Goal: Information Seeking & Learning: Learn about a topic

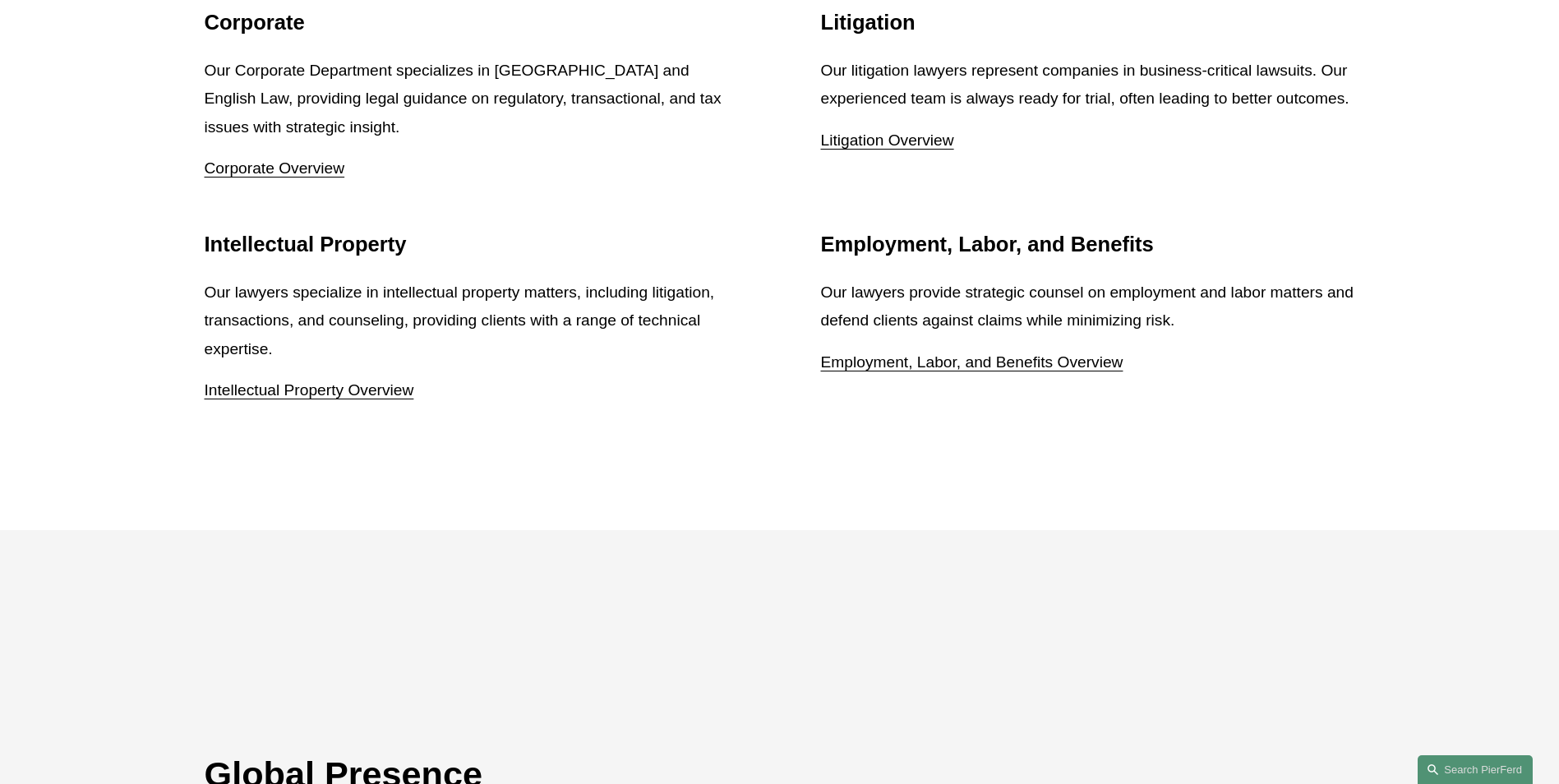
scroll to position [2218, 0]
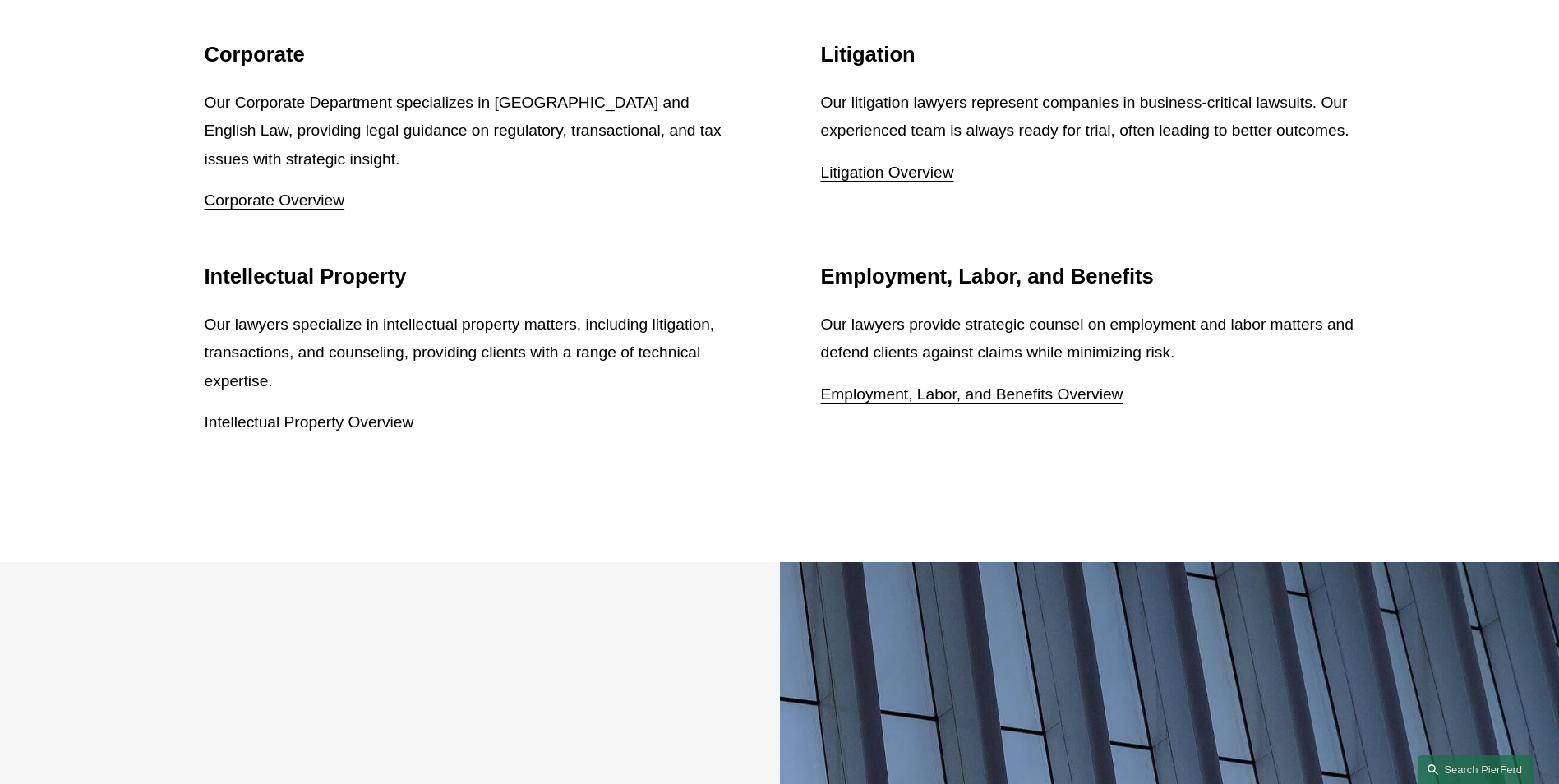
click at [255, 191] on link "Corporate Overview" at bounding box center [275, 200] width 140 height 18
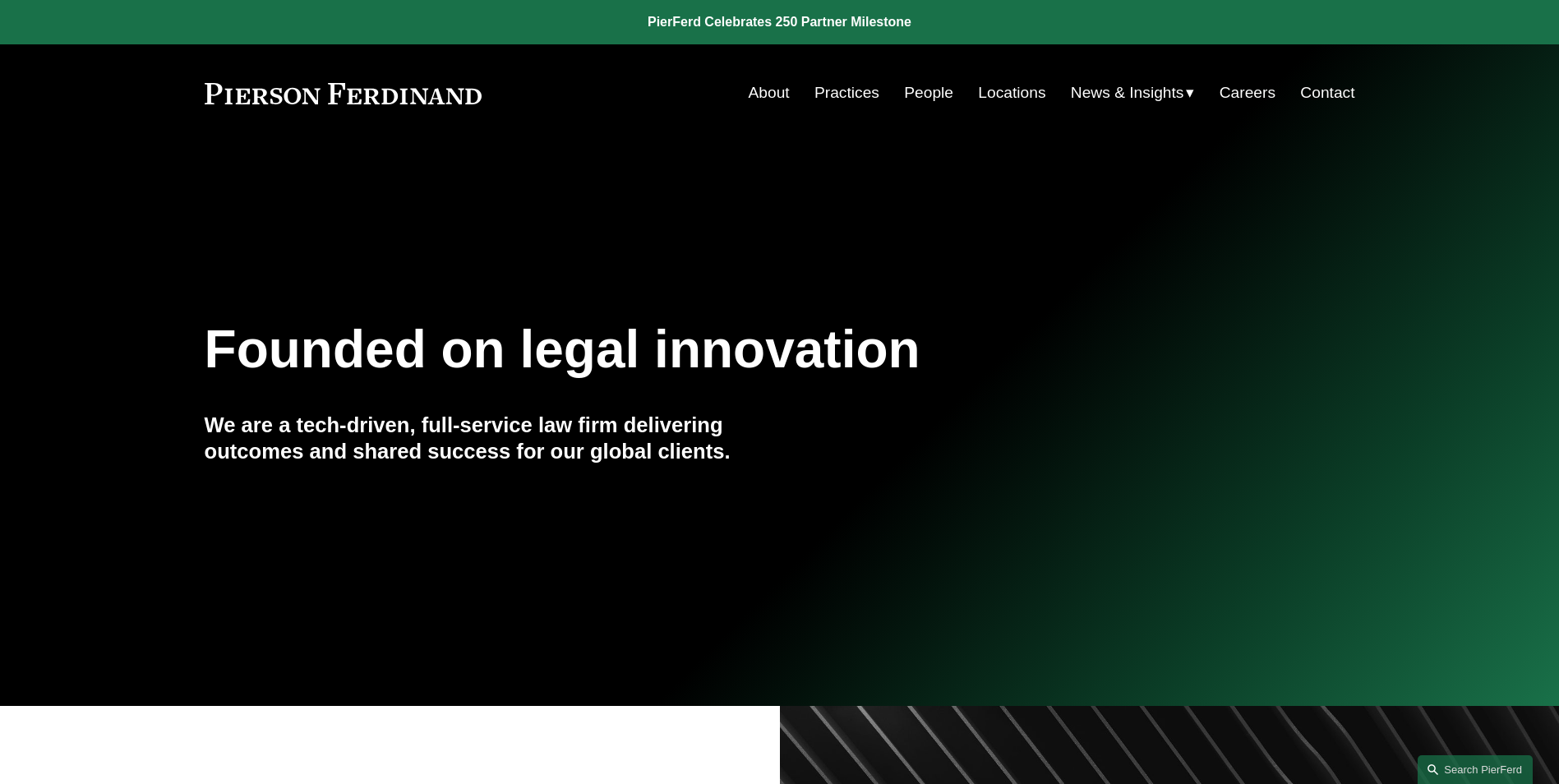
click at [0, 0] on span "News" at bounding box center [0, 0] width 0 height 0
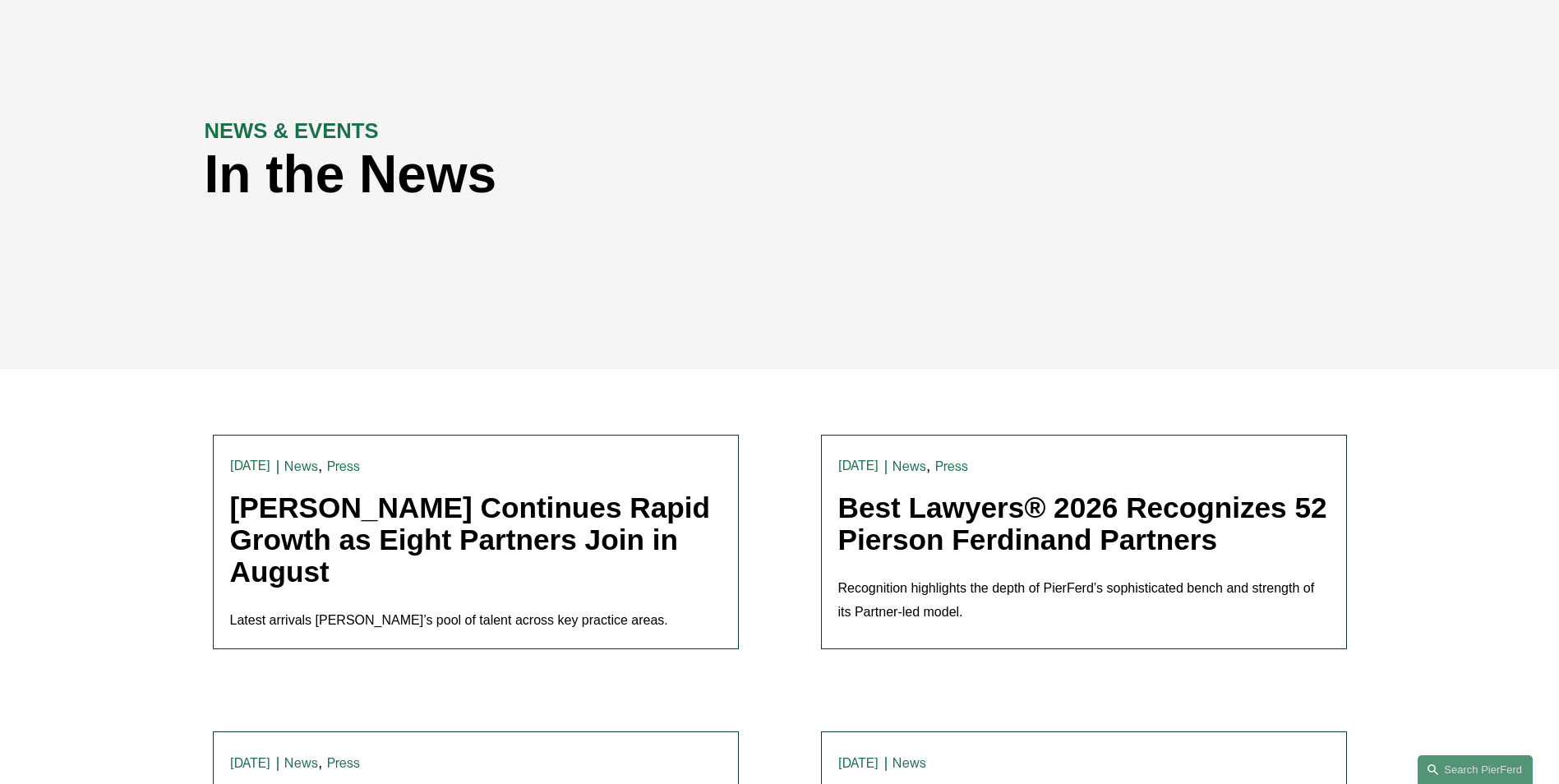
scroll to position [82, 0]
